Goal: Information Seeking & Learning: Learn about a topic

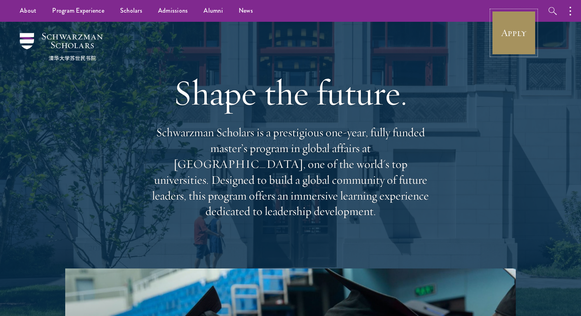
click at [509, 38] on link "Apply" at bounding box center [514, 33] width 44 height 44
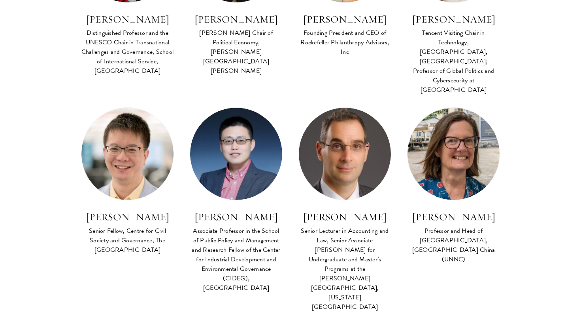
scroll to position [2259, 0]
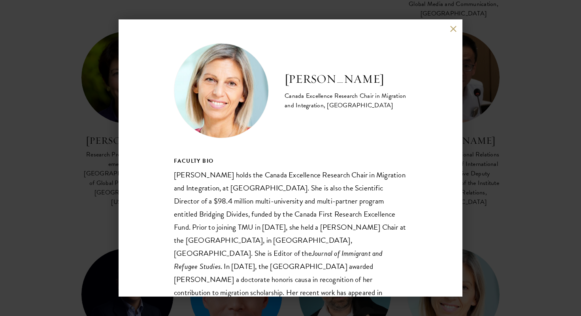
drag, startPoint x: 398, startPoint y: 77, endPoint x: 285, endPoint y: 74, distance: 112.3
click at [285, 74] on h2 "[PERSON_NAME]" at bounding box center [346, 79] width 123 height 16
click at [287, 72] on h2 "[PERSON_NAME]" at bounding box center [346, 79] width 123 height 16
drag, startPoint x: 287, startPoint y: 72, endPoint x: 418, endPoint y: 73, distance: 130.5
click at [418, 73] on div "[PERSON_NAME] Canada Excellence Research Chair in Migration and Integration, [G…" at bounding box center [291, 157] width 344 height 277
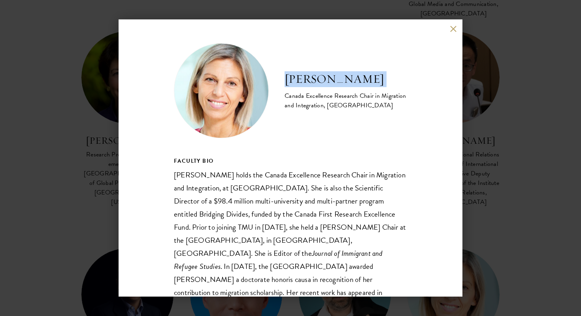
copy div "[PERSON_NAME]"
